Goal: Register for event/course

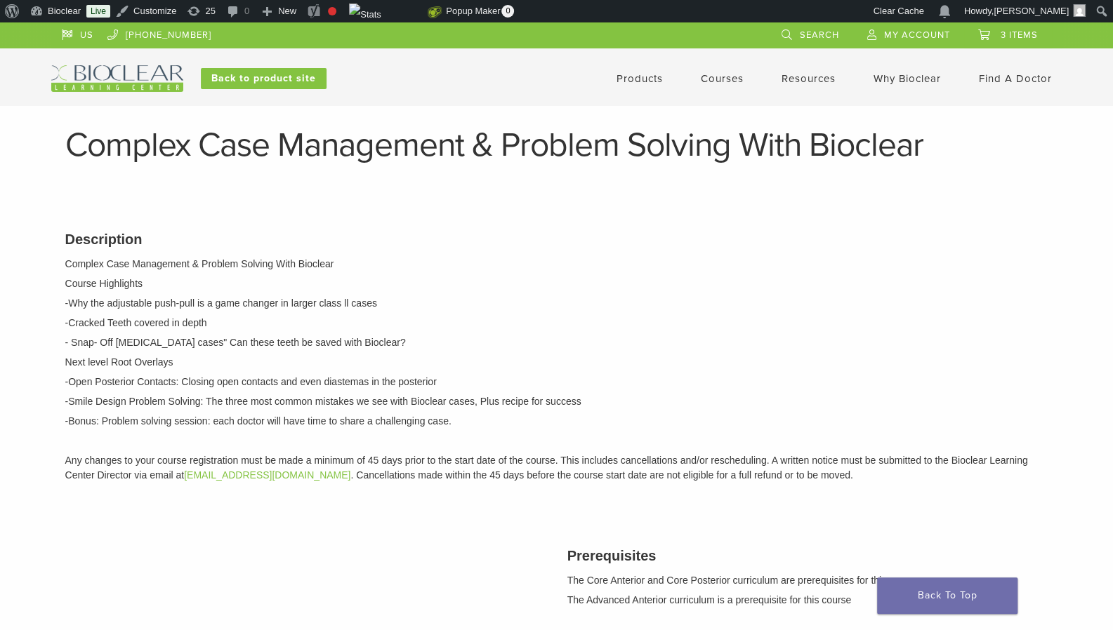
click at [713, 79] on link "Courses" at bounding box center [722, 78] width 43 height 13
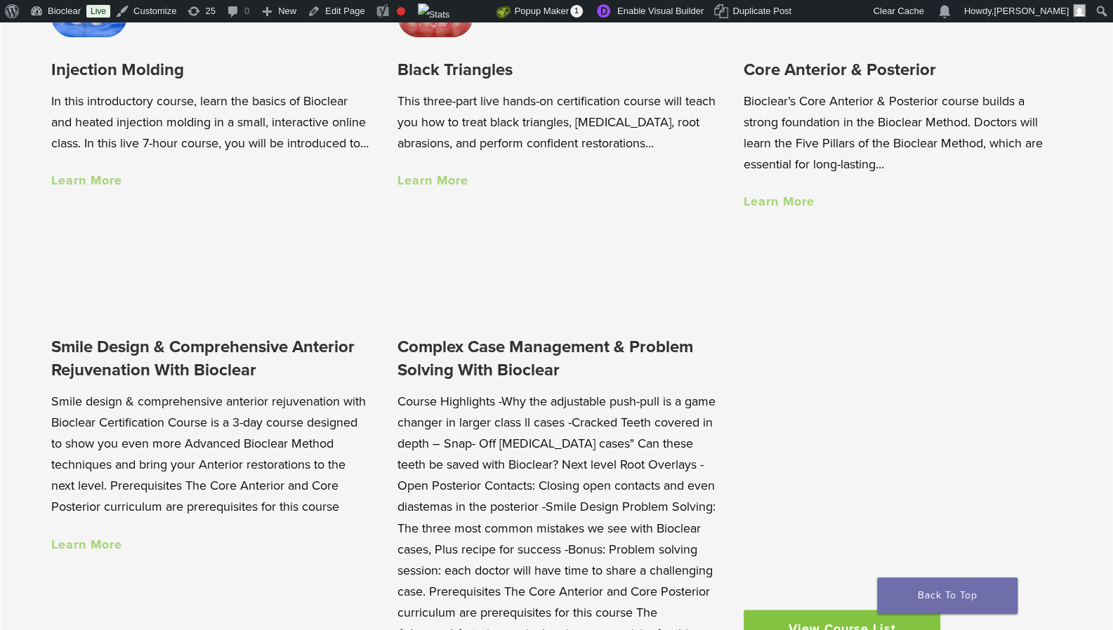
scroll to position [1155, 0]
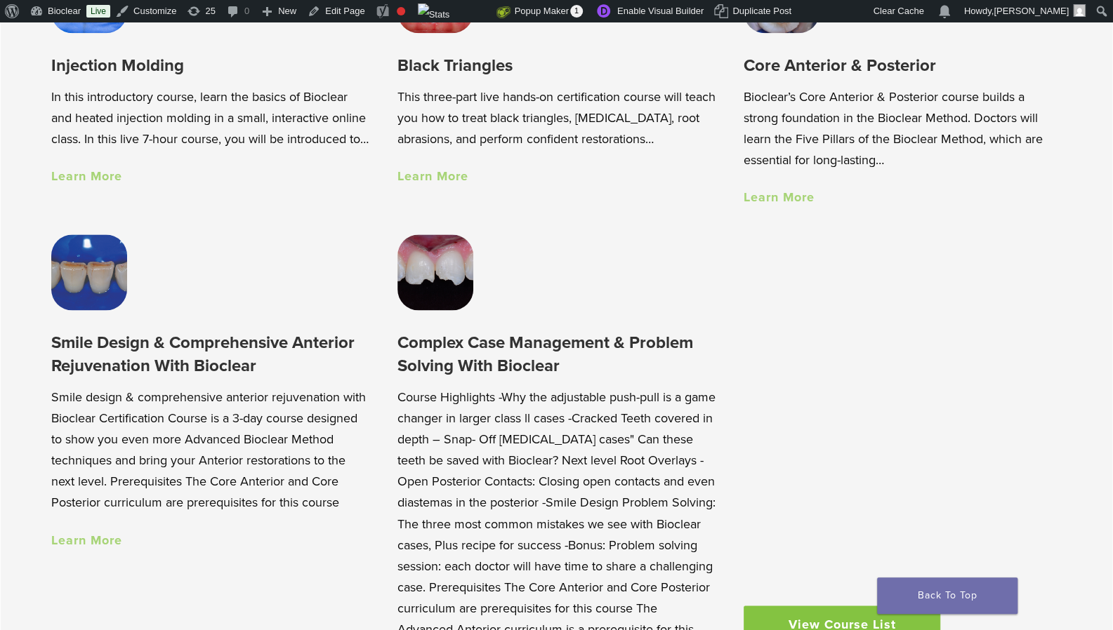
click at [418, 174] on link "Learn More" at bounding box center [432, 176] width 71 height 15
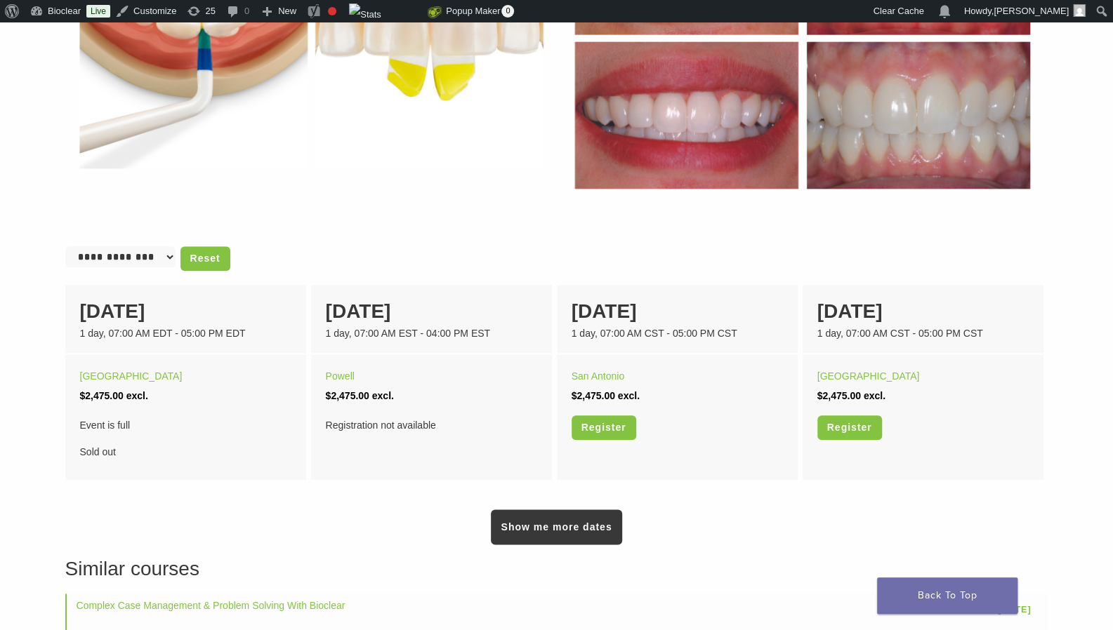
scroll to position [744, 0]
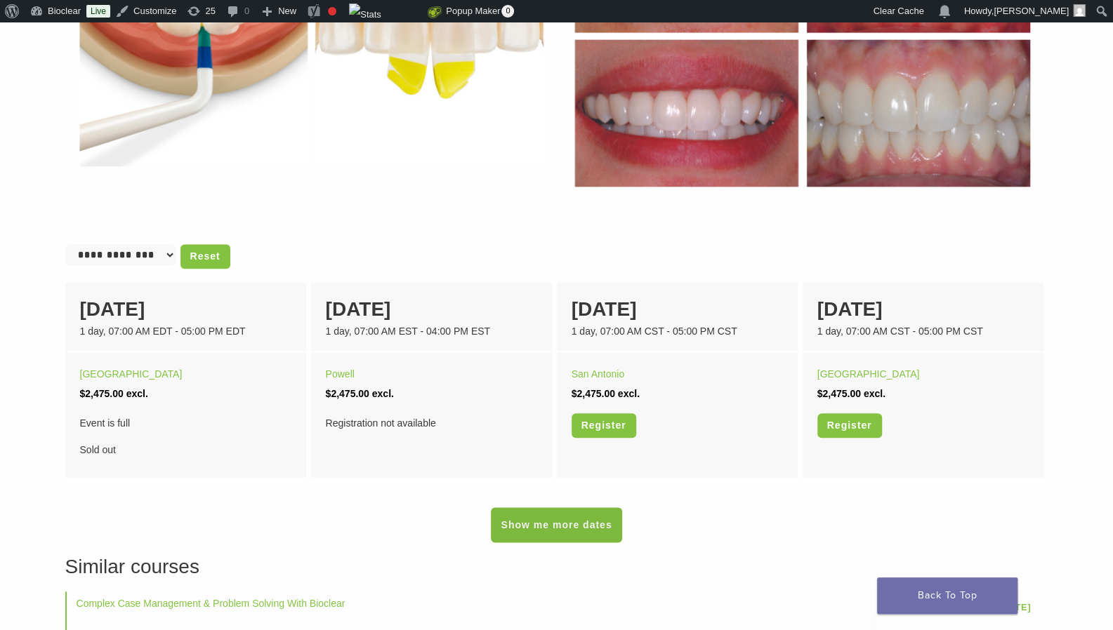
click at [539, 530] on link "Show me more dates" at bounding box center [556, 525] width 131 height 35
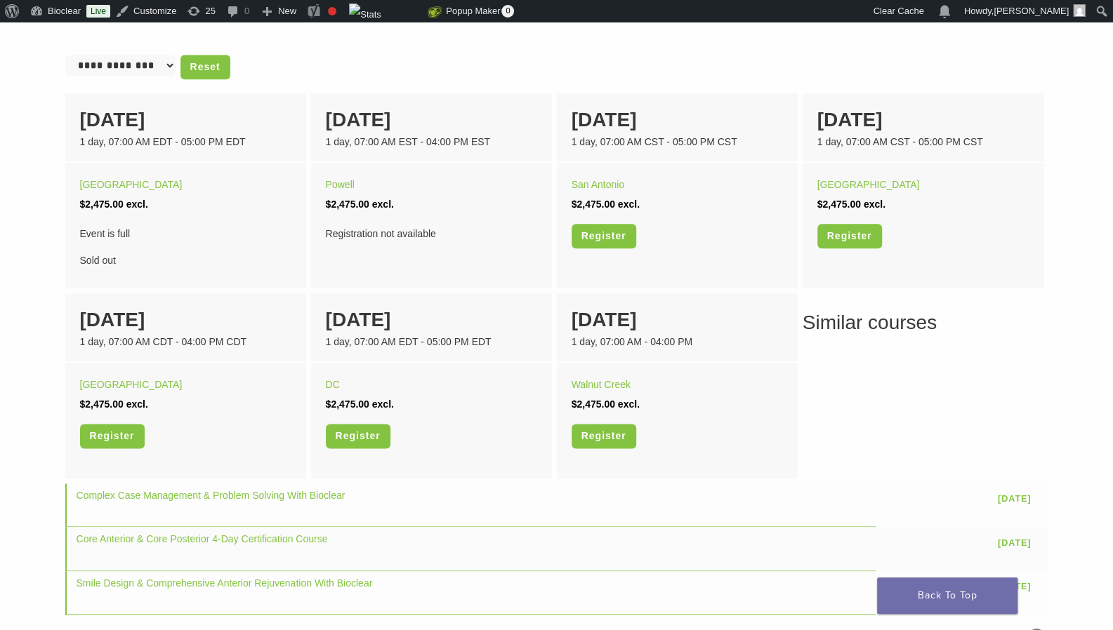
scroll to position [939, 0]
